Goal: Task Accomplishment & Management: Use online tool/utility

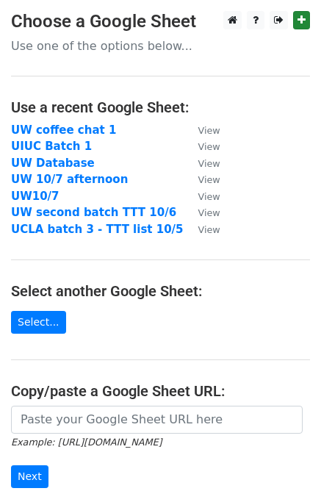
click at [310, 21] on main "Choose a Google Sheet Use one of the options below... Use a recent Google Sheet…" at bounding box center [160, 289] width 321 height 556
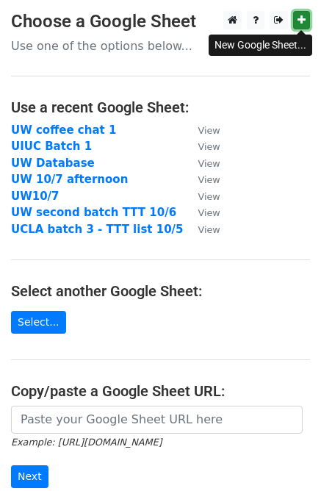
click at [307, 18] on link at bounding box center [301, 20] width 17 height 18
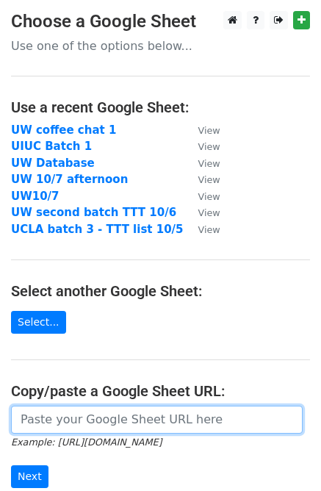
click at [104, 417] on input "url" at bounding box center [157, 420] width 292 height 28
paste input "https://docs.google.com/spreadsheets/d/1KqMwz5x83eyPoL3-7XNkRy3ric3ghymxdp8pJf7…"
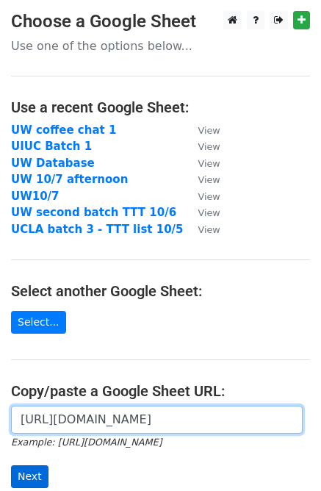
type input "https://docs.google.com/spreadsheets/d/1KqMwz5x83eyPoL3-7XNkRy3ric3ghymxdp8pJf7…"
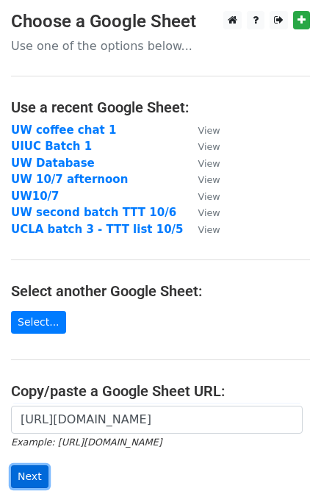
click at [19, 479] on input "Next" at bounding box center [29, 476] width 37 height 23
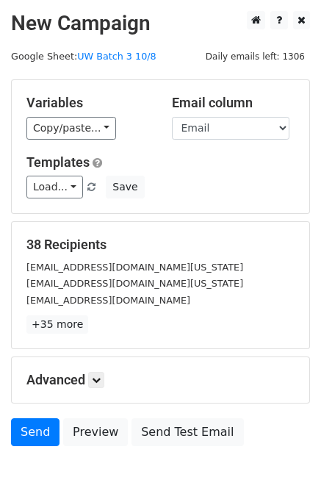
click at [65, 140] on div "Variables Copy/paste... {{Email}} {{Name}} Email column Email Name Templates Lo…" at bounding box center [161, 146] width 298 height 133
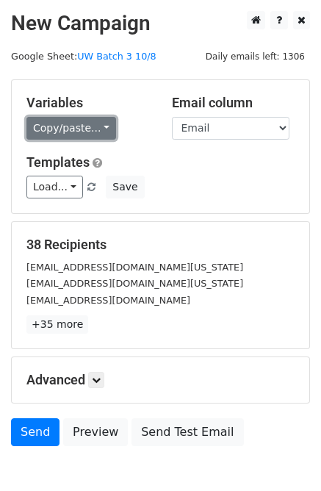
click at [61, 135] on link "Copy/paste..." at bounding box center [71, 128] width 90 height 23
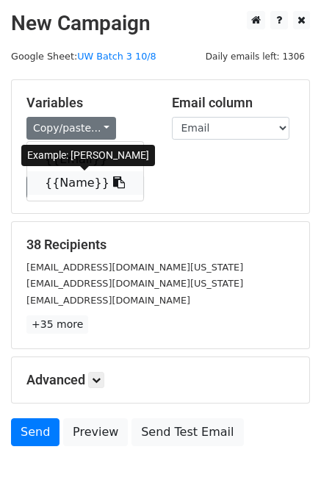
click at [68, 179] on link "{{Name}}" at bounding box center [85, 183] width 116 height 24
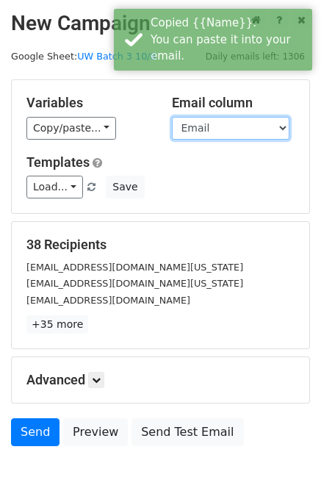
click at [192, 122] on select "Email Name" at bounding box center [231, 128] width 118 height 23
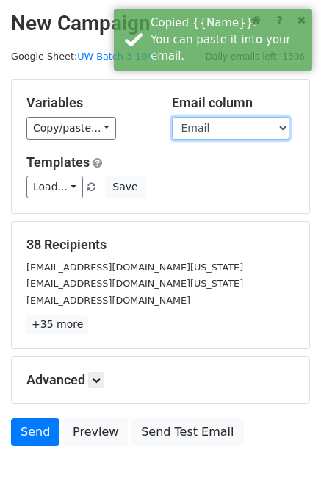
click at [172, 117] on select "Email Name" at bounding box center [231, 128] width 118 height 23
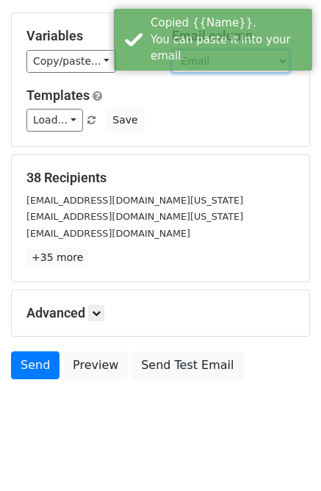
scroll to position [80, 0]
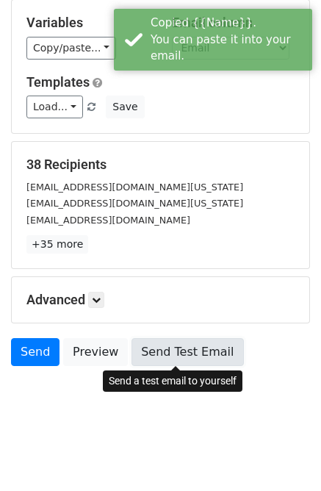
click at [151, 352] on link "Send Test Email" at bounding box center [188, 352] width 112 height 28
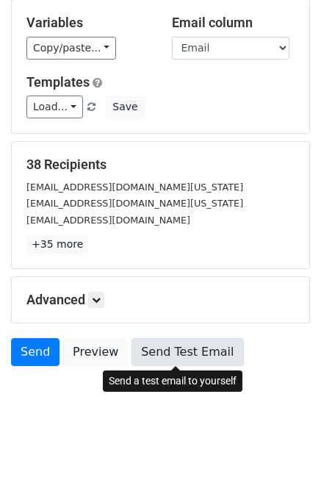
click at [192, 357] on link "Send Test Email" at bounding box center [188, 352] width 112 height 28
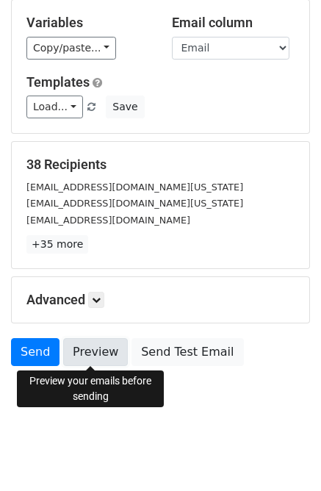
click at [107, 346] on link "Preview" at bounding box center [95, 352] width 65 height 28
click at [93, 345] on link "Preview" at bounding box center [95, 352] width 65 height 28
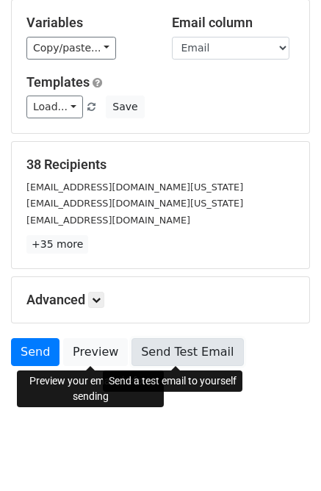
click at [199, 359] on link "Send Test Email" at bounding box center [188, 352] width 112 height 28
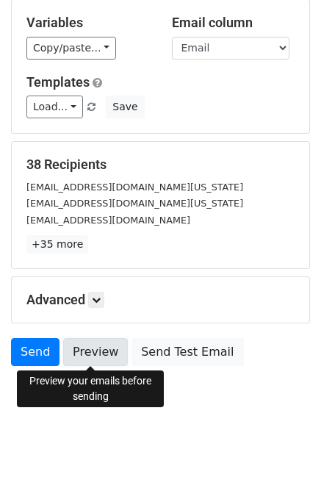
click at [88, 346] on link "Preview" at bounding box center [95, 352] width 65 height 28
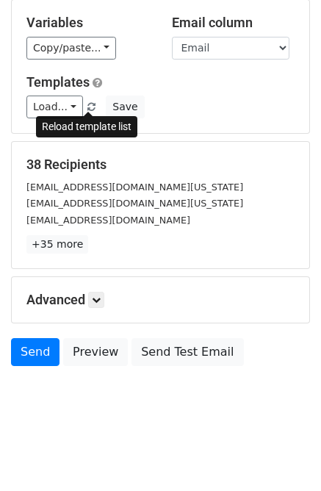
click at [87, 107] on span at bounding box center [91, 108] width 8 height 10
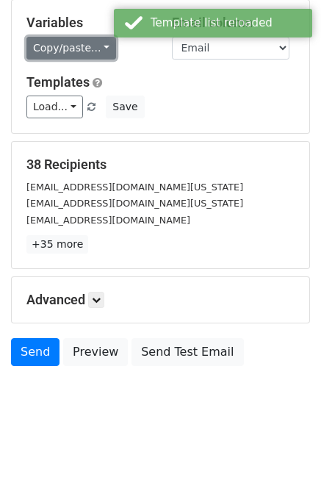
click at [87, 45] on link "Copy/paste..." at bounding box center [71, 48] width 90 height 23
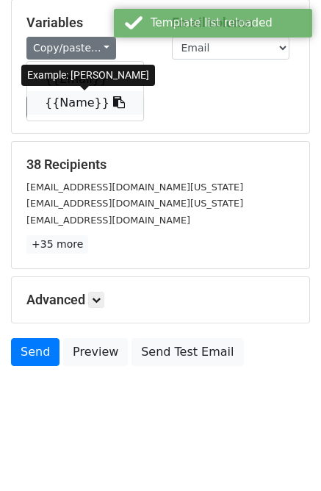
click at [85, 103] on link "{{Name}}" at bounding box center [85, 103] width 116 height 24
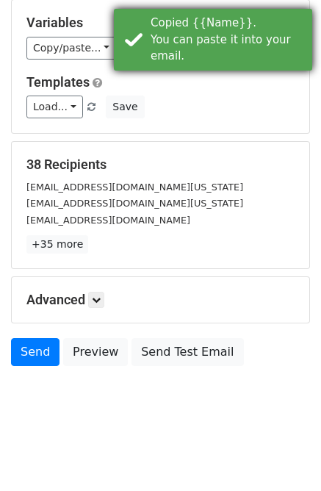
click at [211, 55] on div "Copied {{Name}}. You can paste it into your email." at bounding box center [229, 40] width 156 height 50
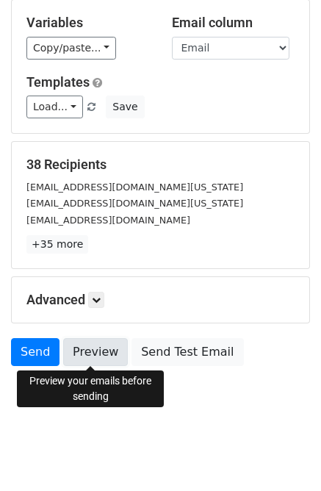
click at [94, 346] on link "Preview" at bounding box center [95, 352] width 65 height 28
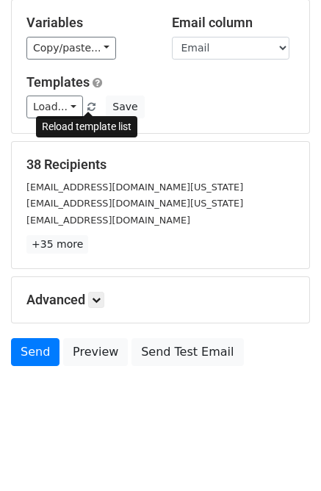
click at [87, 104] on span at bounding box center [91, 108] width 8 height 10
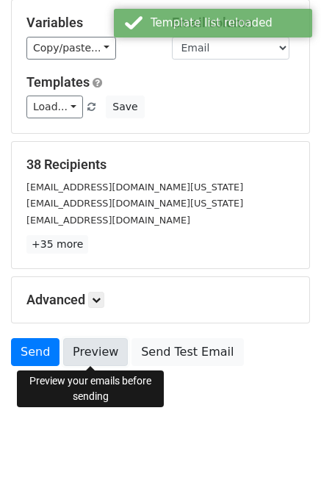
click at [99, 357] on link "Preview" at bounding box center [95, 352] width 65 height 28
